Goal: Navigation & Orientation: Find specific page/section

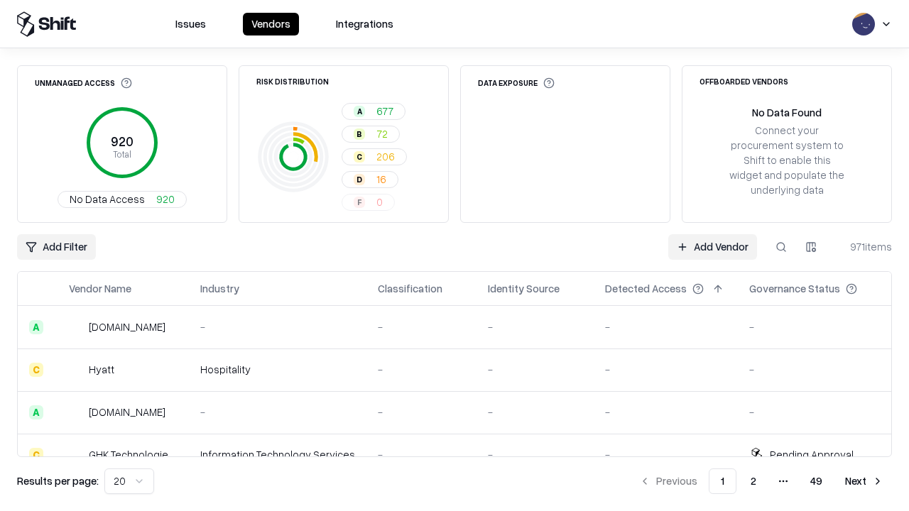
click at [129, 481] on html "Issues Vendors Integrations Unmanaged Access 920 Total No Data Access 920 Risk …" at bounding box center [454, 255] width 909 height 511
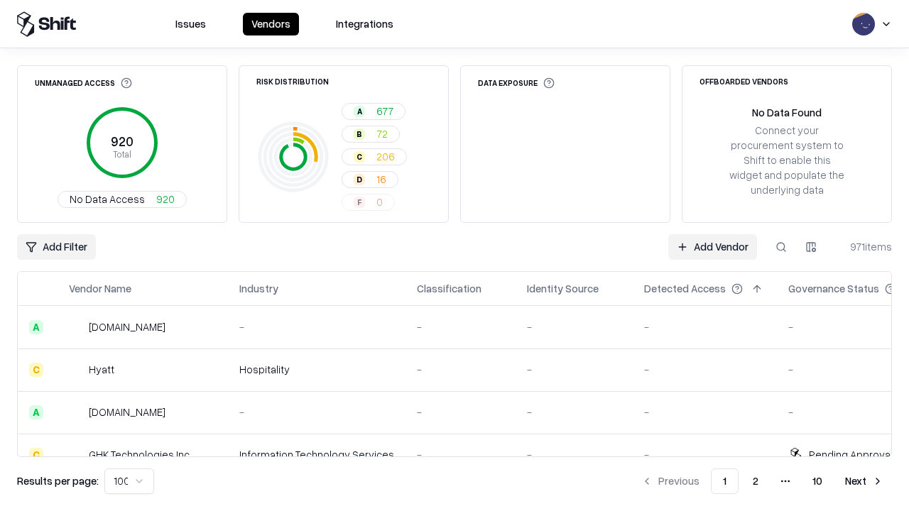
click at [864, 481] on button "Next" at bounding box center [863, 482] width 55 height 26
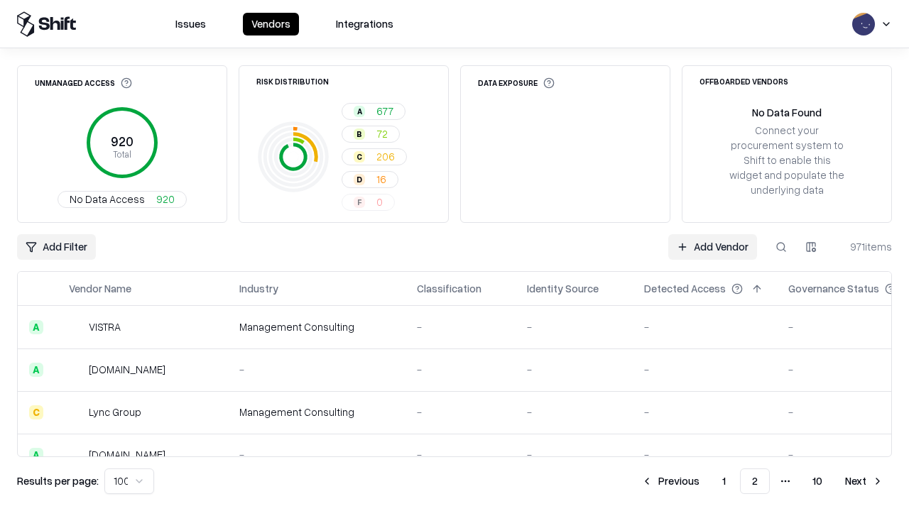
click at [864, 481] on button "Next" at bounding box center [863, 482] width 55 height 26
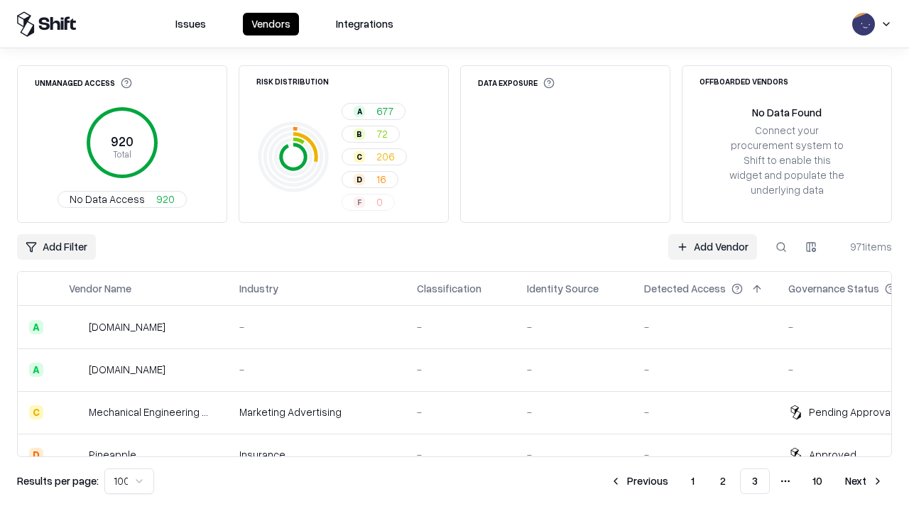
click at [864, 481] on button "Next" at bounding box center [863, 482] width 55 height 26
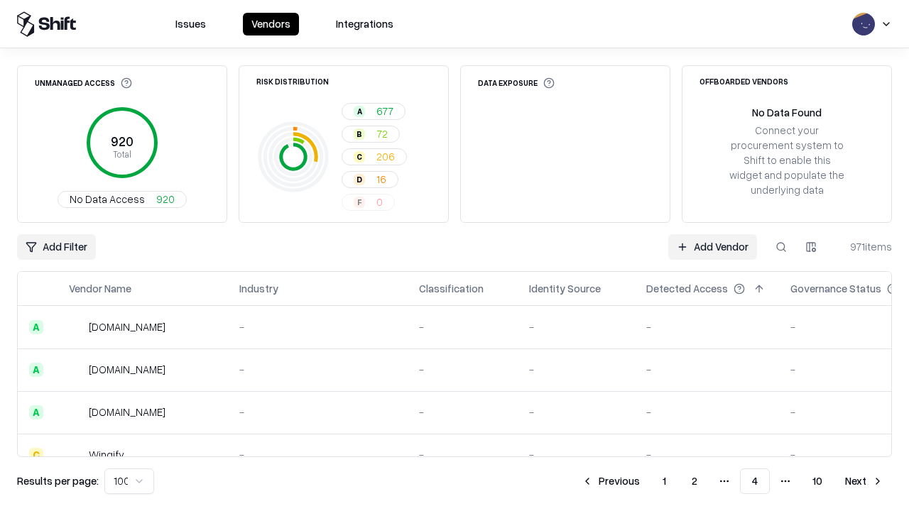
click at [864, 481] on button "Next" at bounding box center [863, 482] width 55 height 26
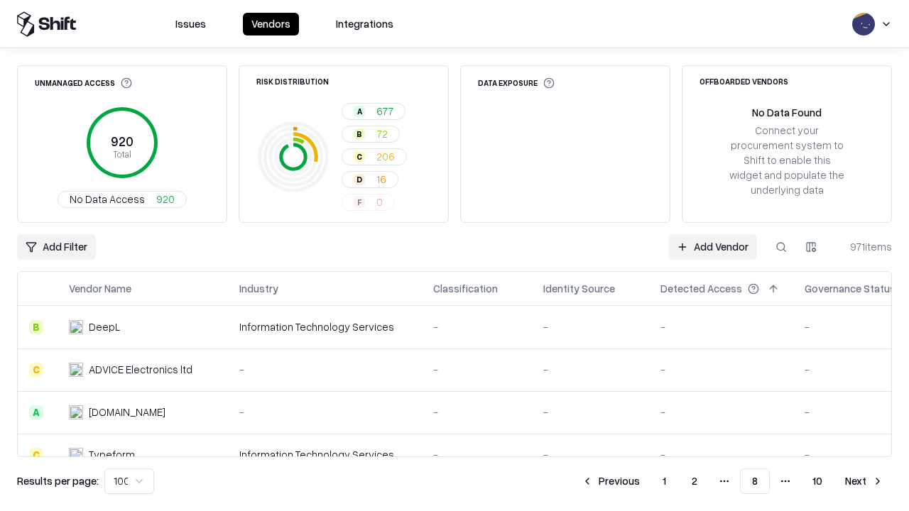
click at [864, 481] on button "Next" at bounding box center [863, 482] width 55 height 26
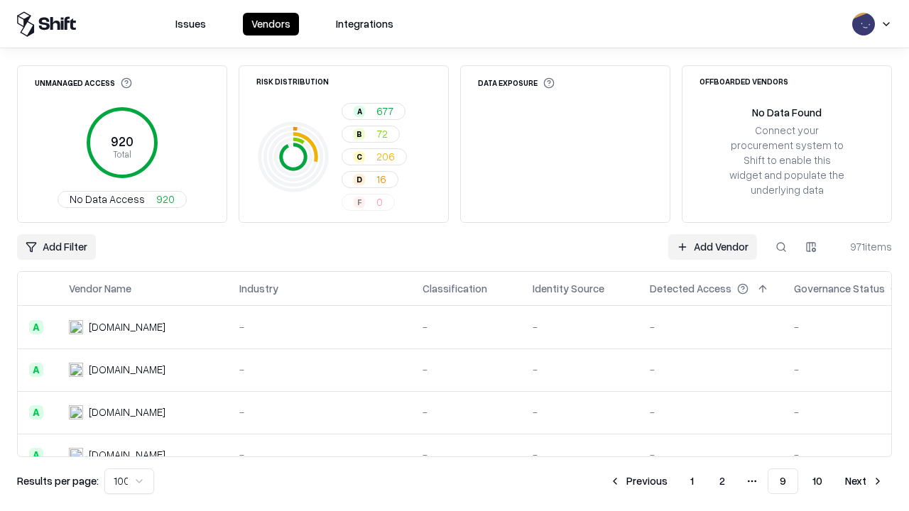
click at [864, 481] on button "Next" at bounding box center [863, 482] width 55 height 26
click at [670, 481] on button "Previous" at bounding box center [669, 482] width 75 height 26
click at [638, 481] on button "Previous" at bounding box center [638, 482] width 75 height 26
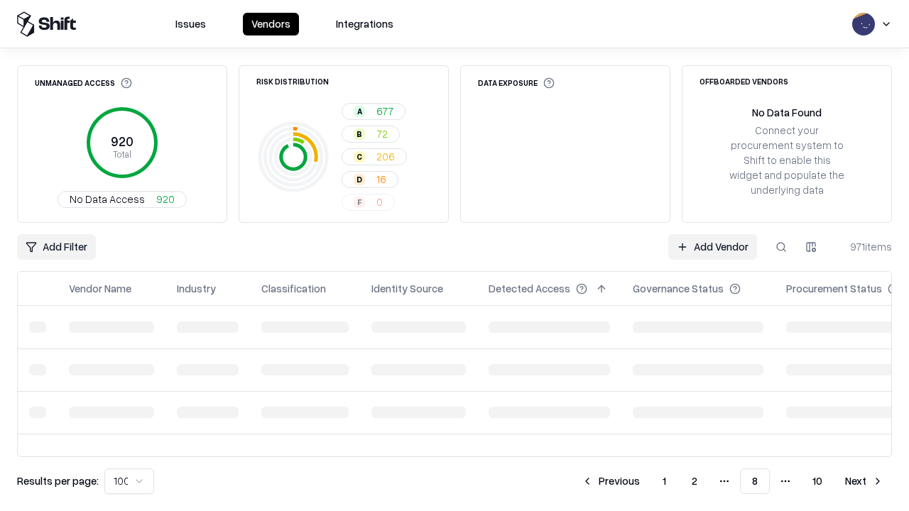
click at [610, 481] on button "Previous" at bounding box center [610, 482] width 75 height 26
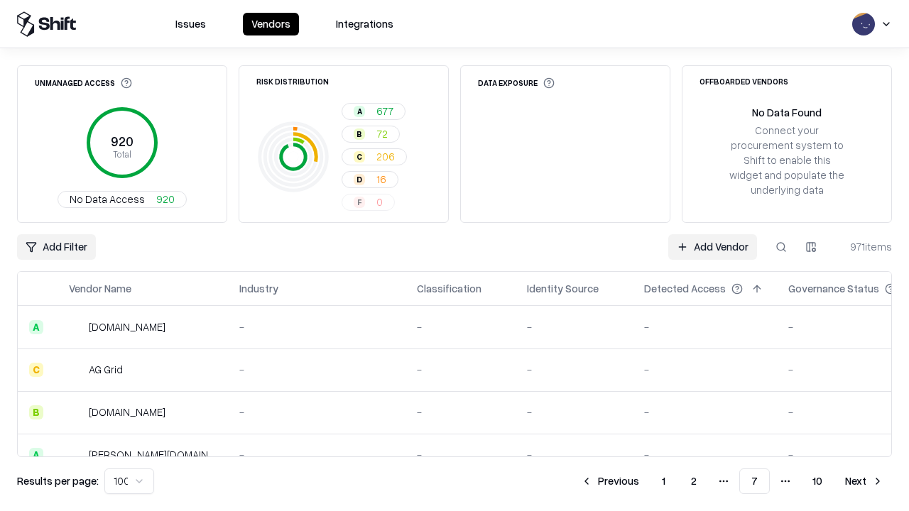
click at [610, 481] on button "Previous" at bounding box center [609, 482] width 75 height 26
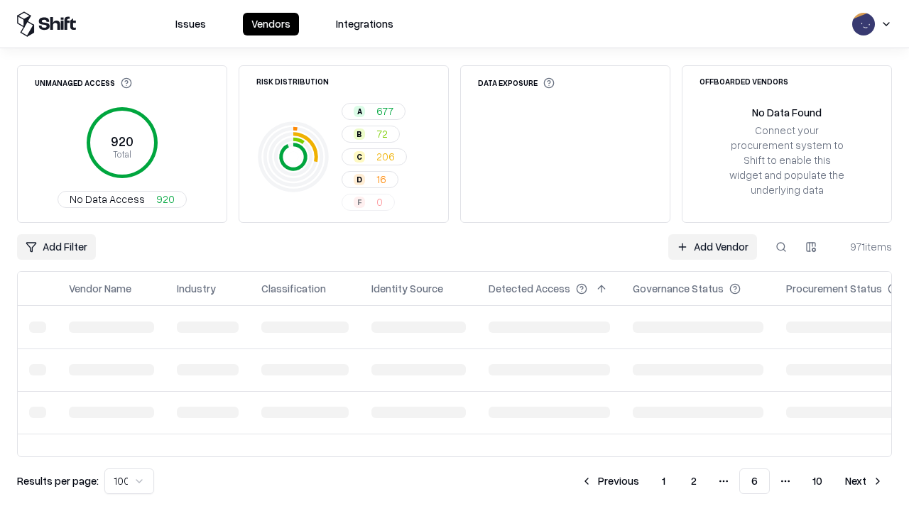
click at [610, 481] on button "Previous" at bounding box center [609, 482] width 75 height 26
